Goal: Task Accomplishment & Management: Manage account settings

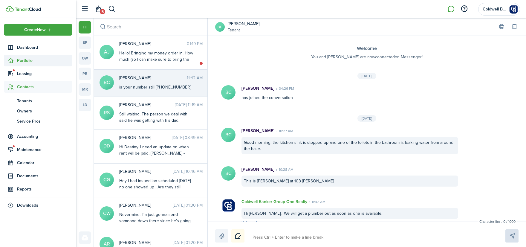
drag, startPoint x: 0, startPoint y: 0, endPoint x: 28, endPoint y: 61, distance: 67.4
click at [28, 61] on span "Portfolio" at bounding box center [44, 60] width 55 height 6
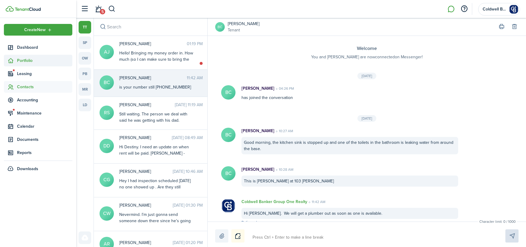
scroll to position [48, 0]
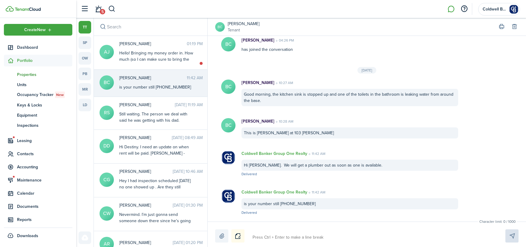
click at [24, 74] on span "Properties" at bounding box center [44, 74] width 55 height 6
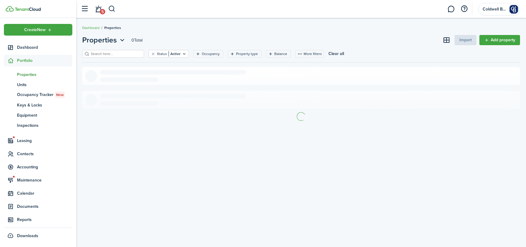
click at [121, 54] on input "search" at bounding box center [115, 54] width 53 height 6
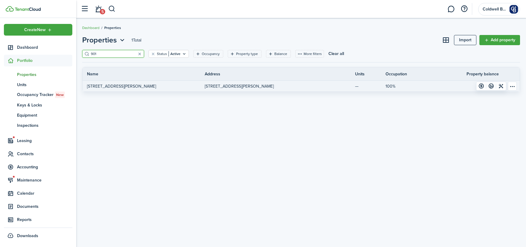
type input "901"
click at [117, 84] on p "[STREET_ADDRESS][PERSON_NAME]" at bounding box center [121, 86] width 69 height 6
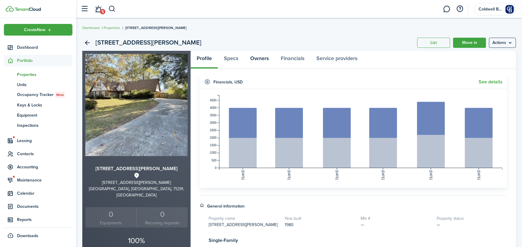
click at [267, 59] on link "Owners" at bounding box center [259, 60] width 31 height 18
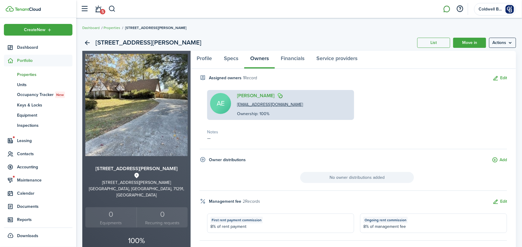
click at [446, 9] on link at bounding box center [446, 8] width 11 height 15
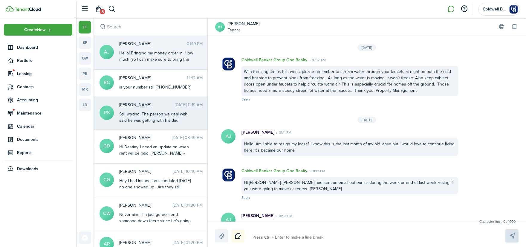
scroll to position [781, 0]
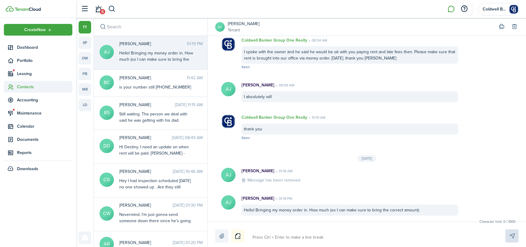
click at [30, 87] on span "Contacts" at bounding box center [44, 87] width 55 height 6
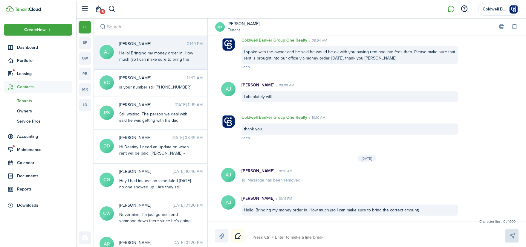
click at [27, 102] on span "Tenants" at bounding box center [44, 101] width 55 height 6
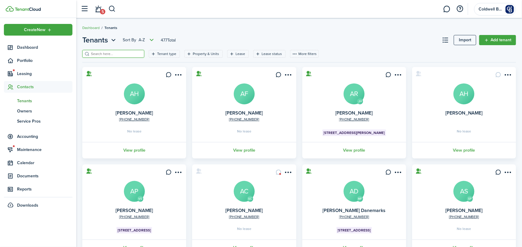
click at [114, 53] on input "search" at bounding box center [115, 54] width 53 height 6
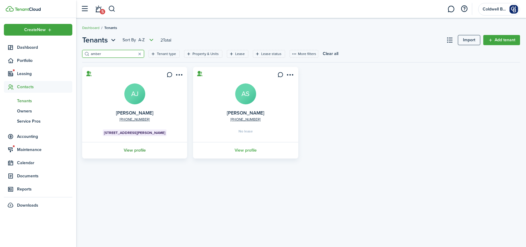
type input "amber"
click at [138, 152] on link "View profile" at bounding box center [134, 150] width 107 height 16
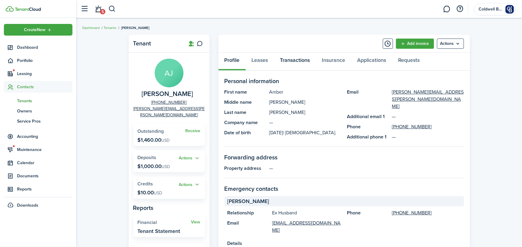
click at [296, 60] on link "Transactions" at bounding box center [295, 62] width 42 height 18
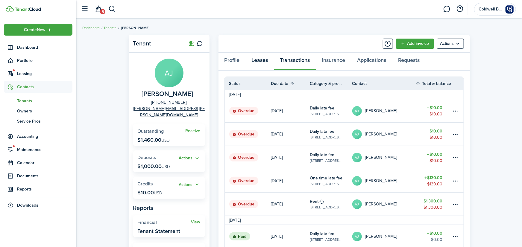
click at [261, 61] on link "Leases" at bounding box center [260, 62] width 28 height 18
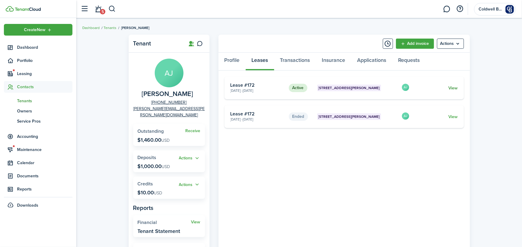
click at [451, 87] on link "View" at bounding box center [452, 88] width 9 height 6
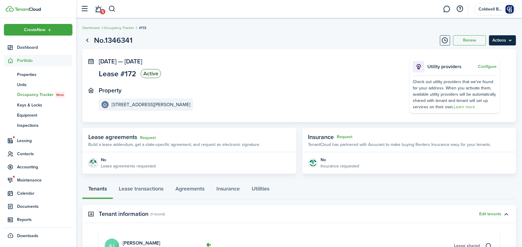
click at [503, 39] on menu-btn "Actions" at bounding box center [502, 40] width 27 height 10
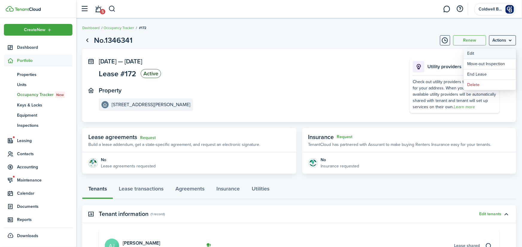
click at [475, 55] on button "Edit" at bounding box center [489, 53] width 52 height 10
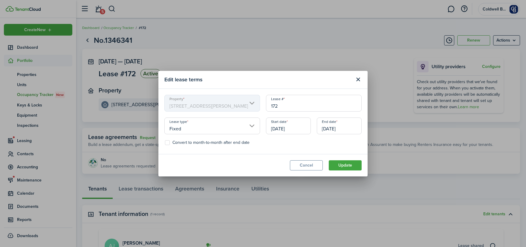
click at [169, 144] on label "Convert to month-to-month after end date" at bounding box center [207, 142] width 85 height 5
click at [165, 143] on input "Convert to month-to-month after end date" at bounding box center [165, 142] width 0 height 0
checkbox input "true"
click at [341, 163] on button "Update" at bounding box center [345, 165] width 33 height 10
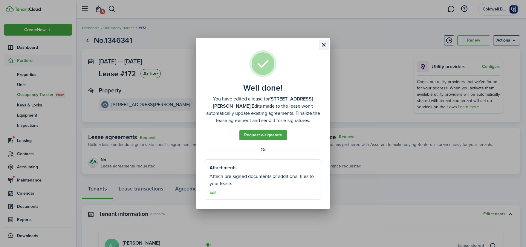
click at [322, 45] on button "Close modal" at bounding box center [324, 45] width 10 height 10
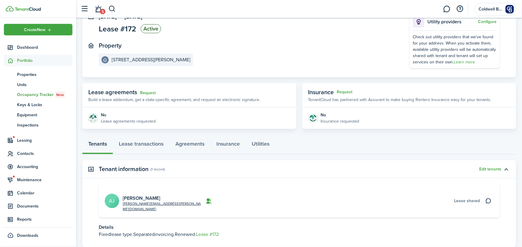
scroll to position [66, 0]
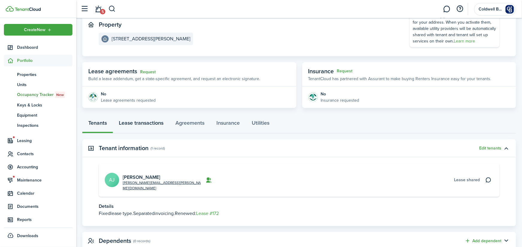
click at [144, 125] on link "Lease transactions" at bounding box center [141, 124] width 57 height 18
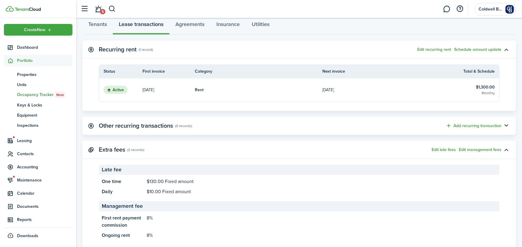
scroll to position [182, 0]
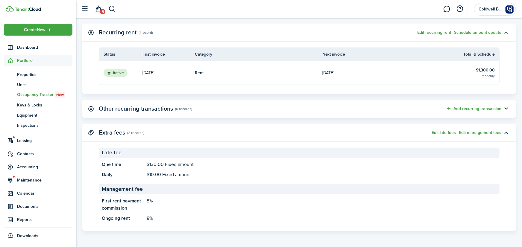
click at [445, 132] on button "Edit late fees" at bounding box center [443, 132] width 24 height 5
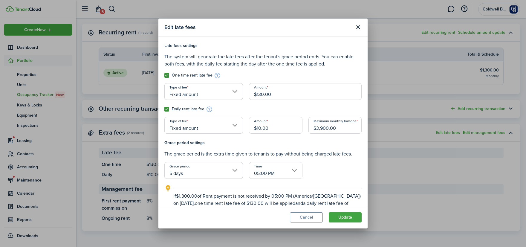
click at [291, 173] on input "05:00 PM" at bounding box center [275, 170] width 53 height 17
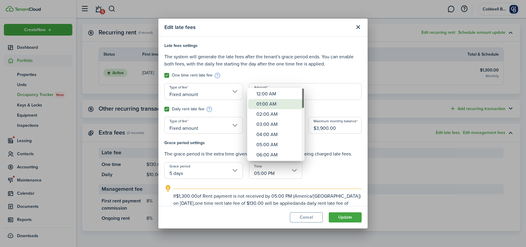
click at [269, 103] on div "01:00 AM" at bounding box center [279, 104] width 44 height 10
type input "01:00 AM"
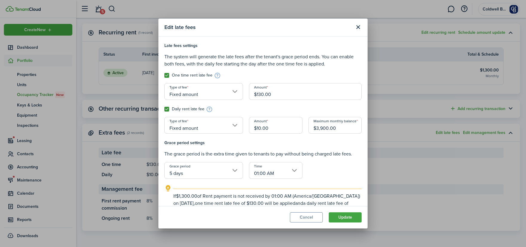
drag, startPoint x: 353, startPoint y: 127, endPoint x: 252, endPoint y: 126, distance: 100.8
click at [252, 126] on div "Late fees settings The system will generate the late fees after the tenant's gr…" at bounding box center [262, 90] width 203 height 97
drag, startPoint x: 274, startPoint y: 24, endPoint x: 308, endPoint y: 31, distance: 34.4
click at [308, 31] on modal-title "Edit late fees" at bounding box center [257, 28] width 187 height 12
drag, startPoint x: 341, startPoint y: 128, endPoint x: 295, endPoint y: 132, distance: 45.3
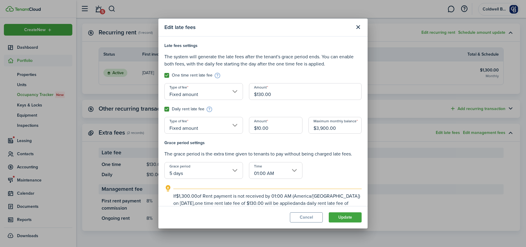
click at [309, 132] on input "$3,900.00" at bounding box center [335, 125] width 53 height 17
type input "$3,000.00"
click at [347, 219] on button "Update" at bounding box center [345, 217] width 33 height 10
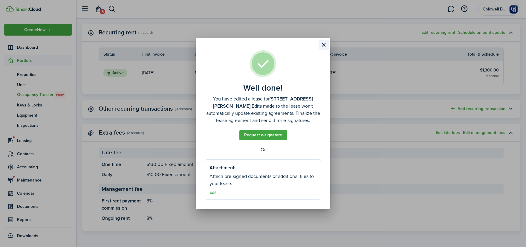
click at [325, 45] on button "Close modal" at bounding box center [324, 45] width 10 height 10
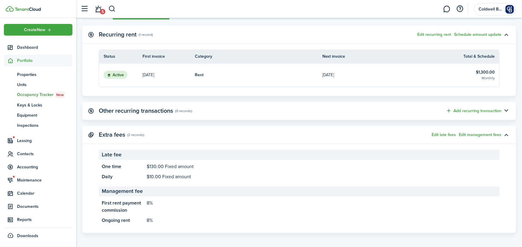
scroll to position [50, 0]
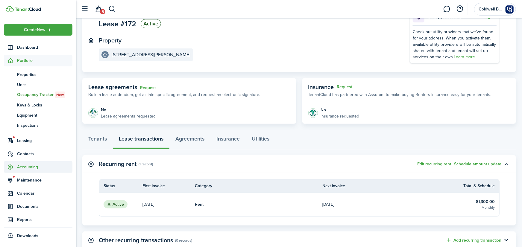
click at [26, 168] on span "Accounting" at bounding box center [44, 167] width 55 height 6
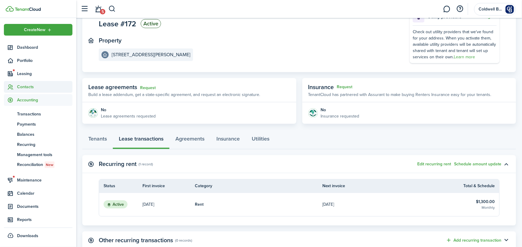
click at [26, 86] on span "Contacts" at bounding box center [44, 87] width 55 height 6
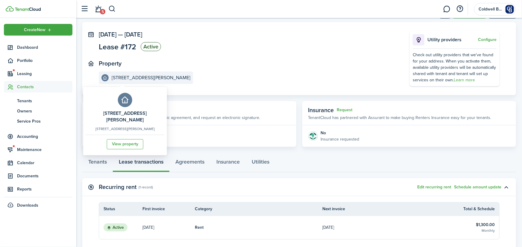
scroll to position [17, 0]
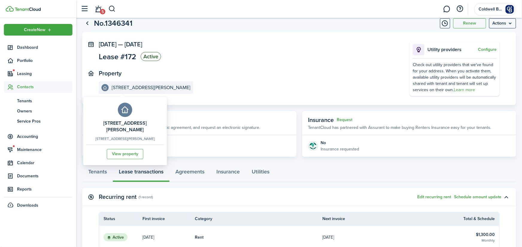
click at [120, 86] on e-details-info-title "[STREET_ADDRESS][PERSON_NAME]" at bounding box center [151, 87] width 79 height 5
click at [124, 149] on link "View property" at bounding box center [125, 154] width 36 height 10
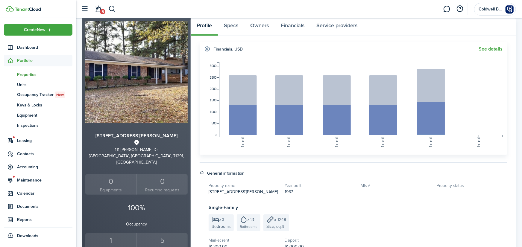
scroll to position [66, 0]
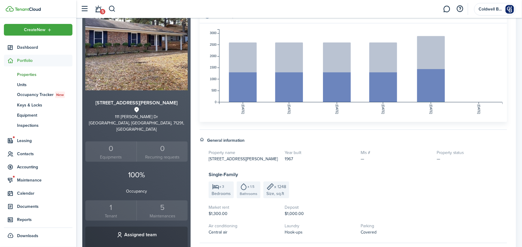
click at [112, 202] on div "1" at bounding box center [111, 207] width 48 height 11
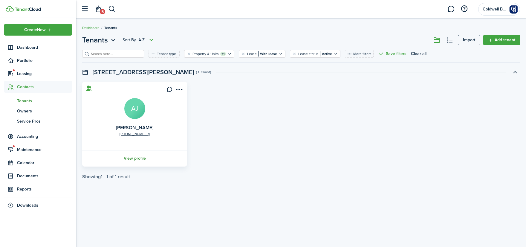
click at [131, 159] on link "View profile" at bounding box center [134, 158] width 107 height 16
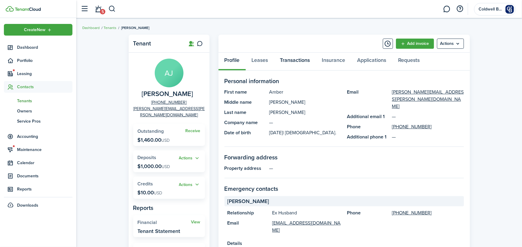
click at [293, 60] on link "Transactions" at bounding box center [295, 62] width 42 height 18
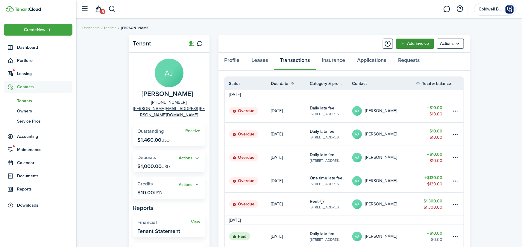
click at [416, 42] on link "Add invoice" at bounding box center [415, 44] width 38 height 10
click at [326, 109] on table-info-title "Daily late fee" at bounding box center [322, 108] width 25 height 6
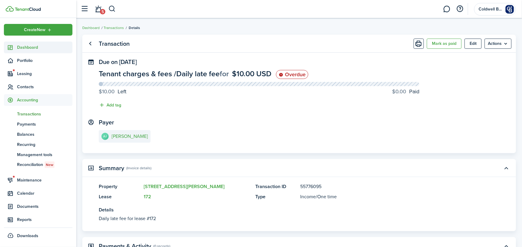
click at [29, 48] on span "Dashboard" at bounding box center [44, 47] width 55 height 6
